Goal: Information Seeking & Learning: Check status

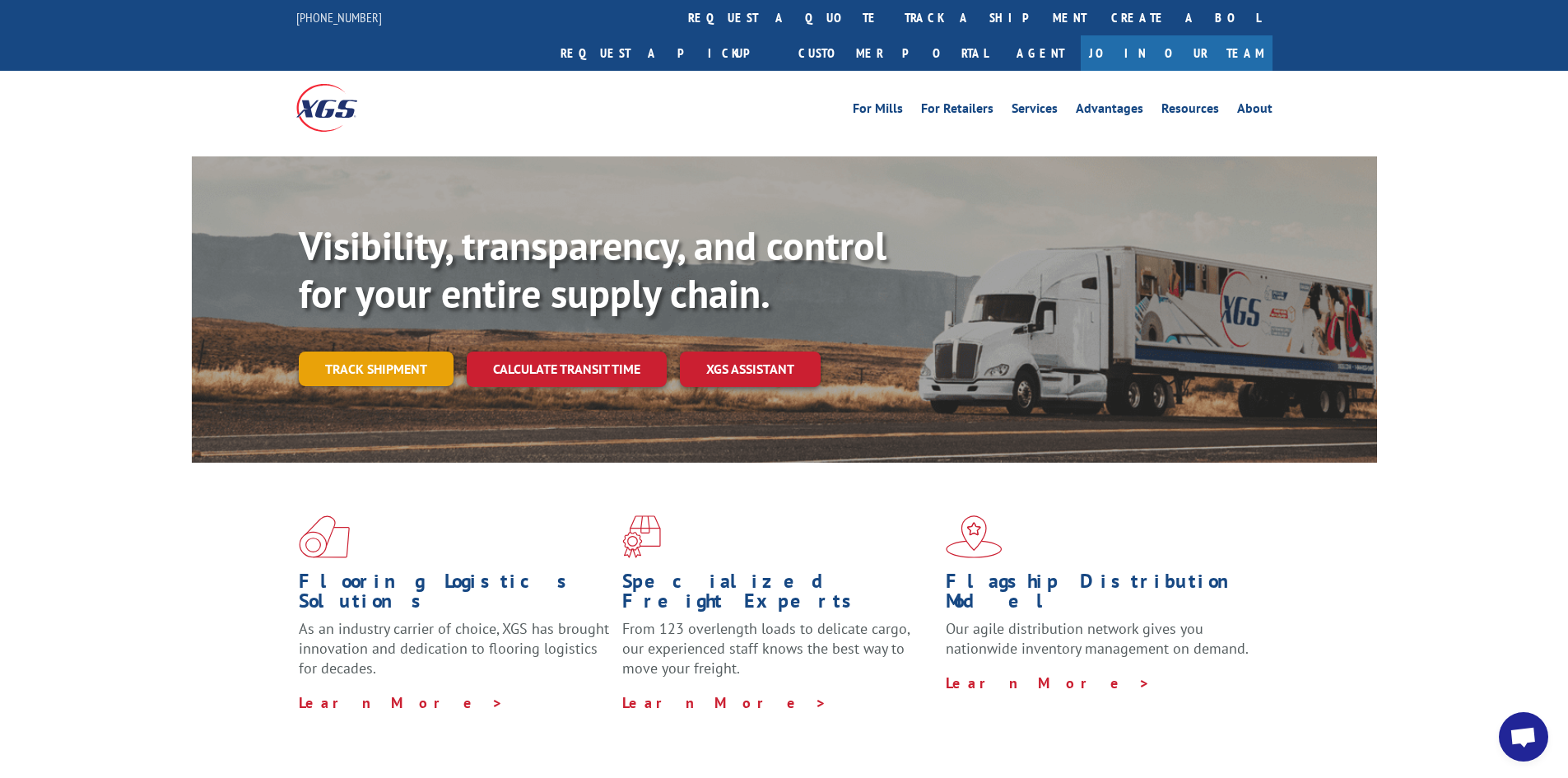
click at [391, 351] on link "Track shipment" at bounding box center [376, 368] width 155 height 35
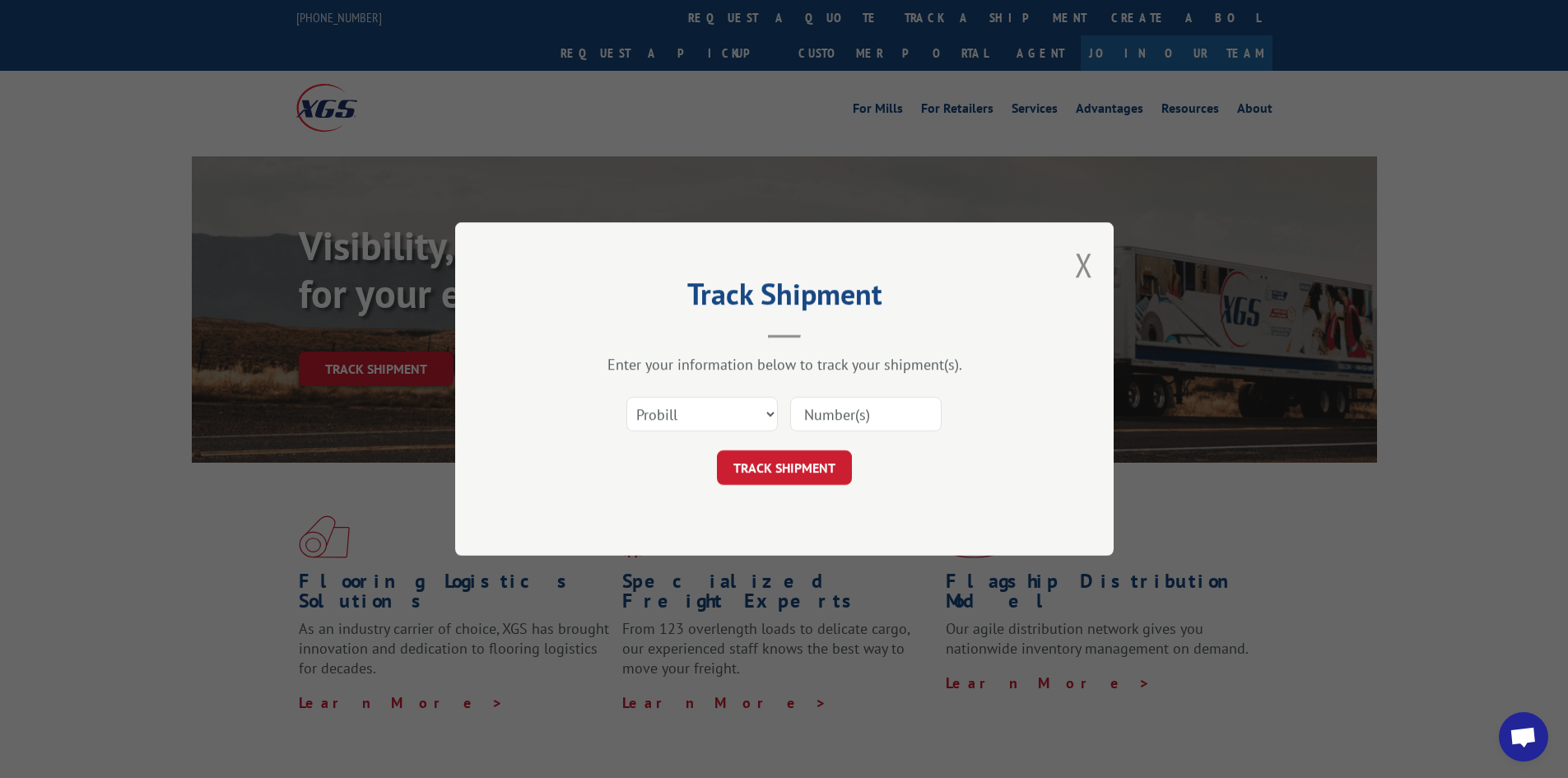
click at [833, 412] on input at bounding box center [866, 414] width 151 height 35
paste input "16955615"
type input "16955615"
click button "TRACK SHIPMENT" at bounding box center [784, 467] width 135 height 35
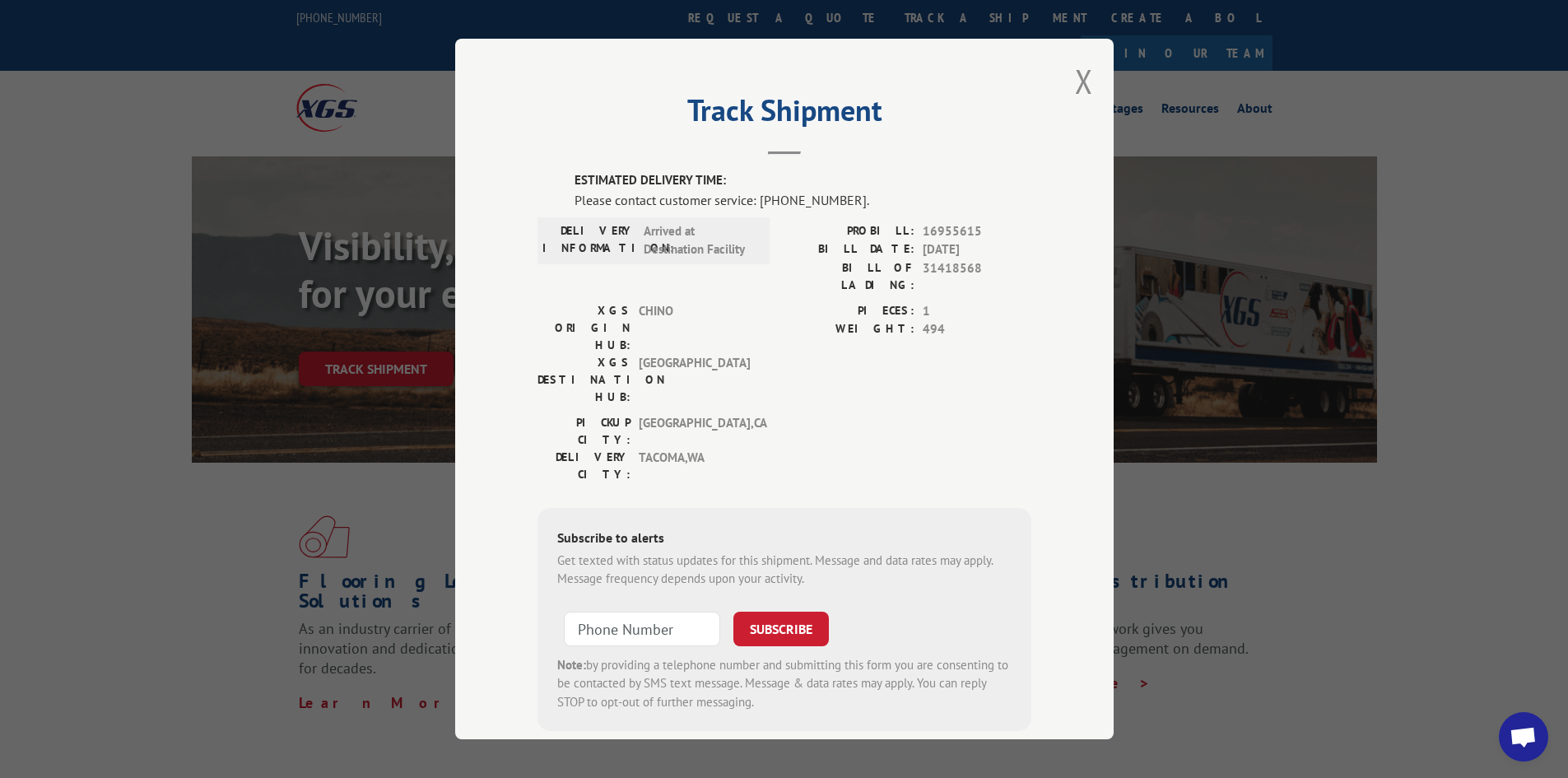
click at [894, 396] on div "ESTIMATED DELIVERY TIME: Please contact customer service: [PHONE_NUMBER]. DELIV…" at bounding box center [784, 451] width 494 height 560
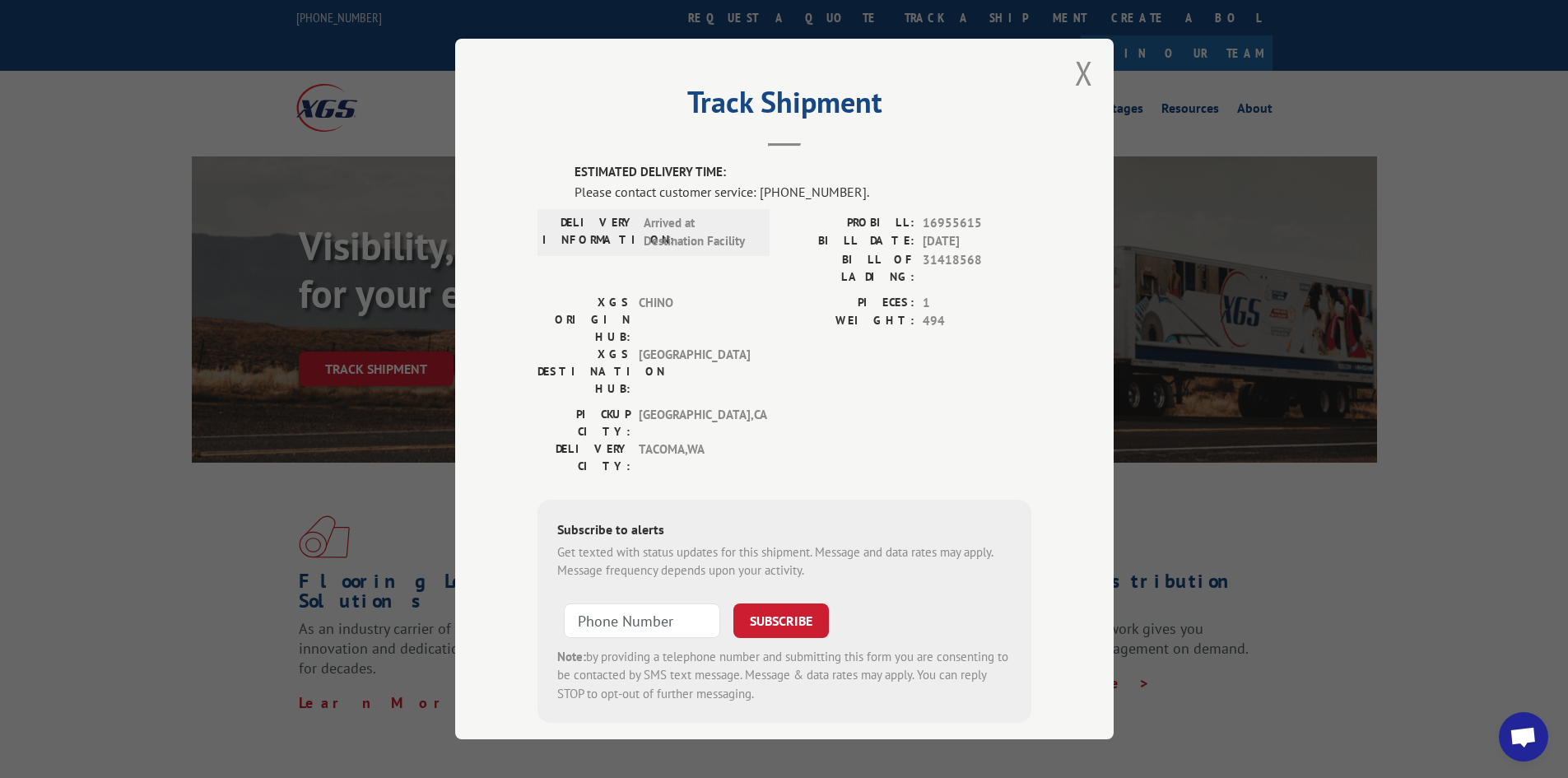
click at [872, 500] on div "Subscribe to alerts Get texted with status updates for this shipment. Message a…" at bounding box center [784, 611] width 494 height 224
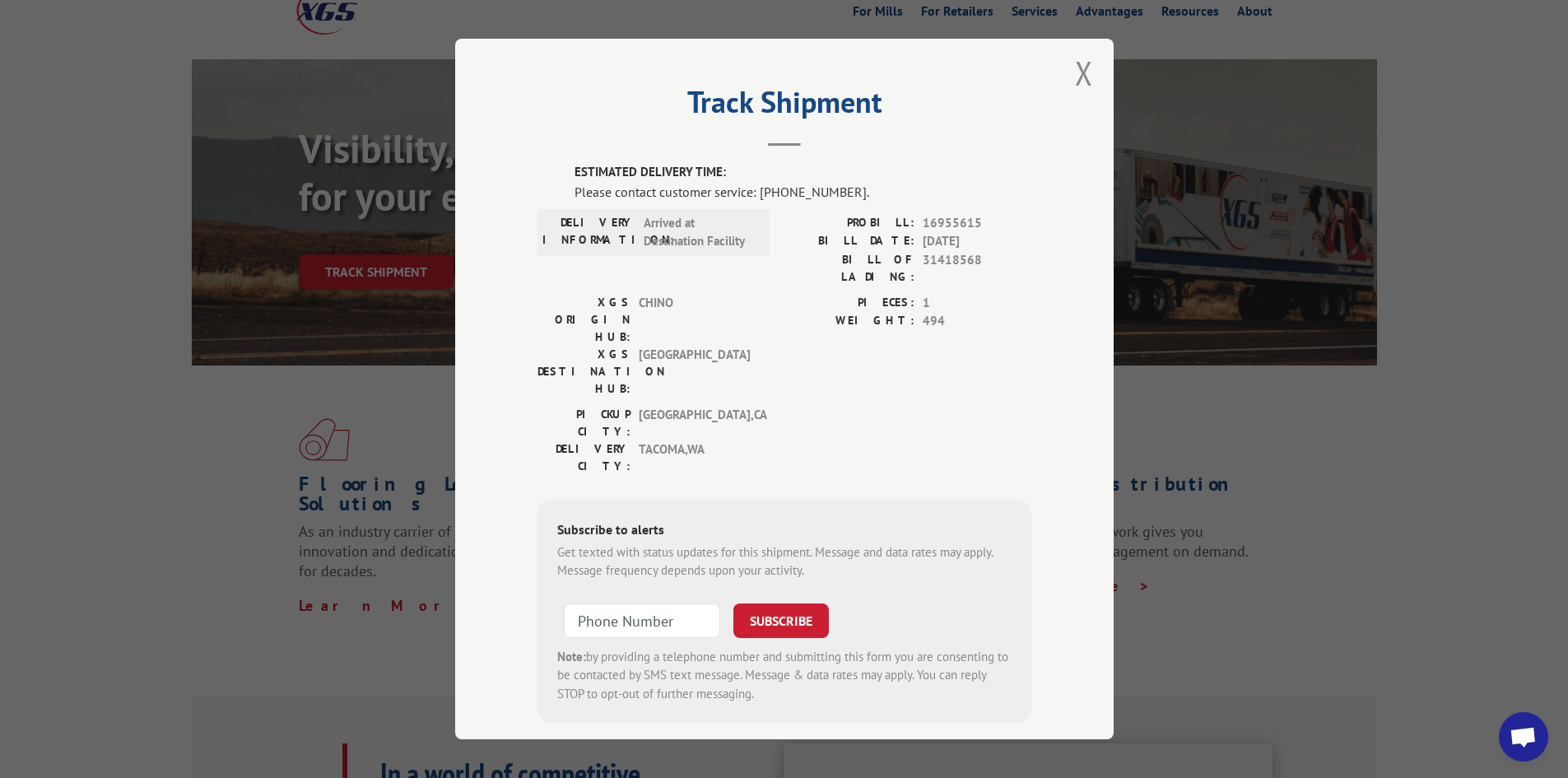
scroll to position [247, 0]
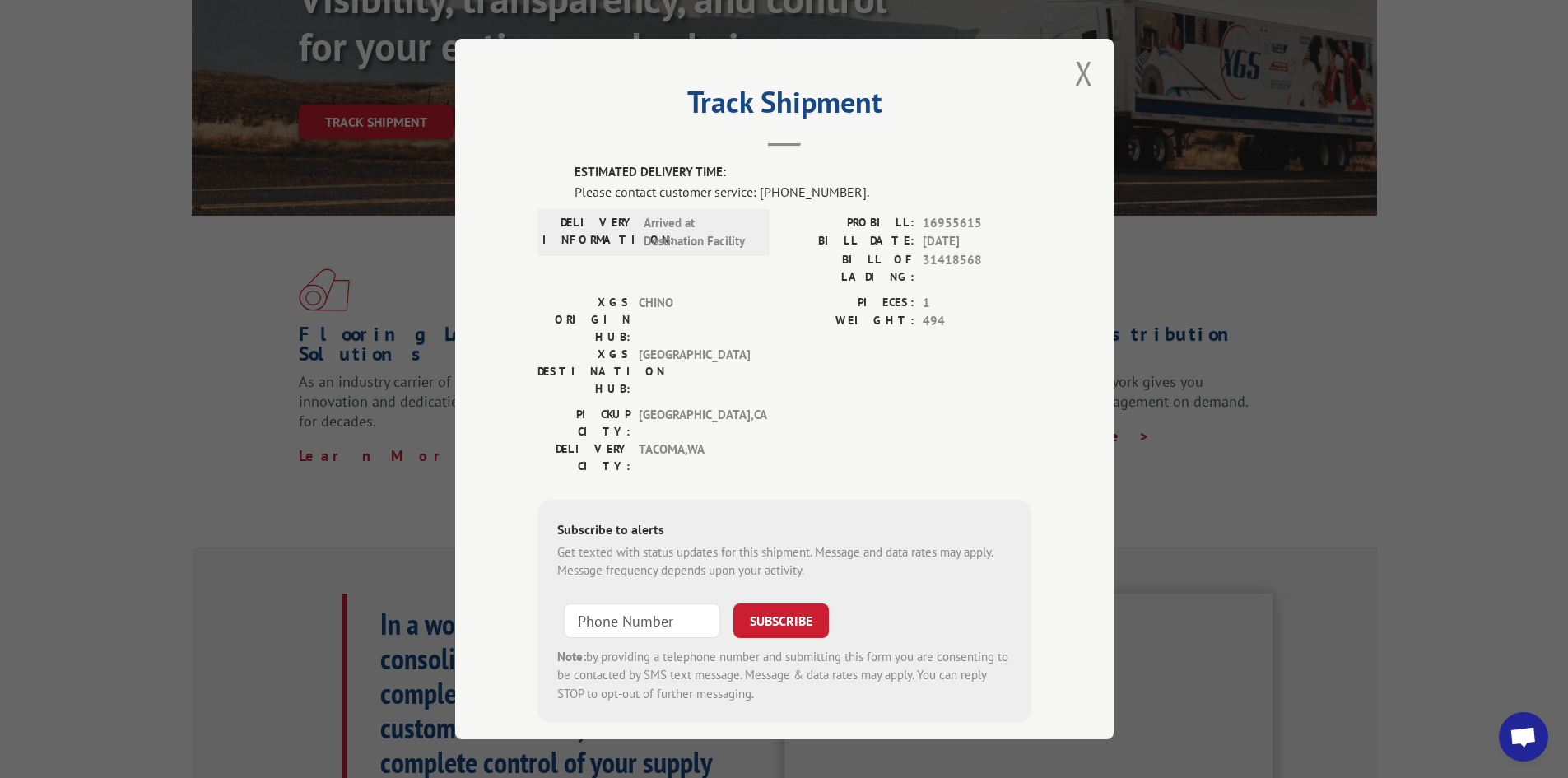
click at [1410, 372] on div "Track Shipment ESTIMATED DELIVERY TIME: Please contact customer service: [PHONE…" at bounding box center [784, 389] width 1568 height 778
click at [1066, 80] on div "Track Shipment ESTIMATED DELIVERY TIME: Please contact customer service: [PHONE…" at bounding box center [784, 389] width 658 height 700
click at [1074, 81] on button "Close modal" at bounding box center [1083, 72] width 18 height 44
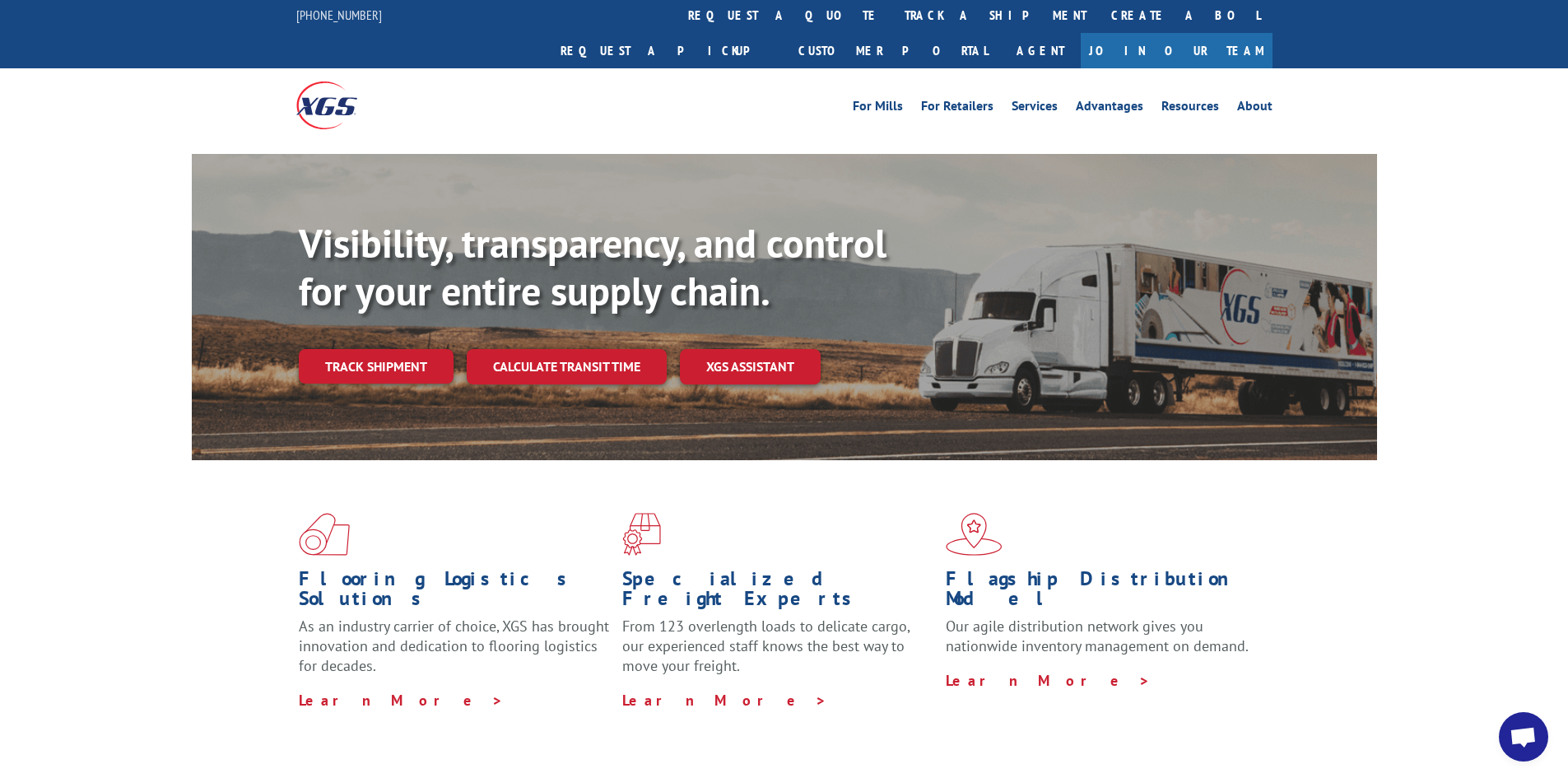
scroll to position [0, 0]
